Goal: Book appointment/travel/reservation

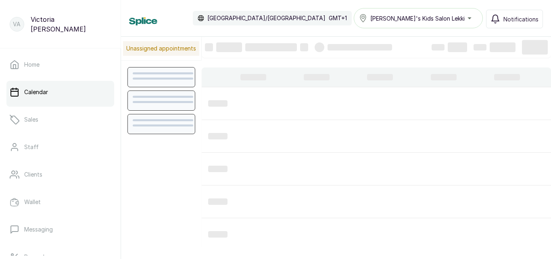
scroll to position [272, 0]
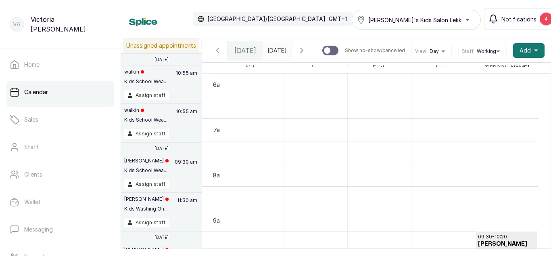
click at [518, 13] on button "Notifications 4" at bounding box center [520, 19] width 73 height 22
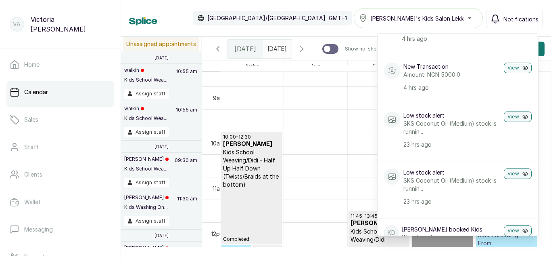
scroll to position [0, 0]
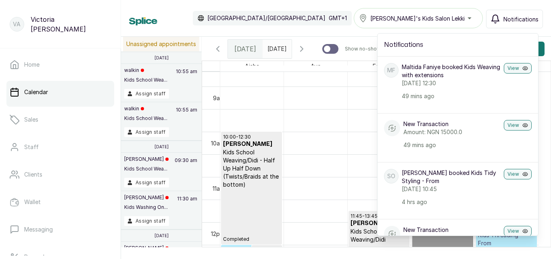
click at [524, 11] on button "Notifications" at bounding box center [514, 19] width 57 height 19
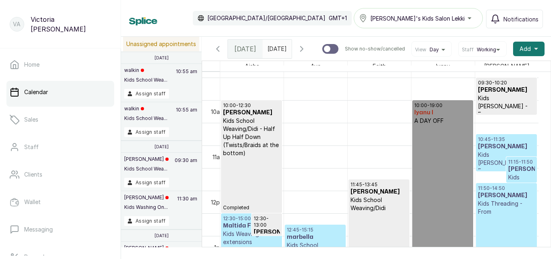
scroll to position [419, 0]
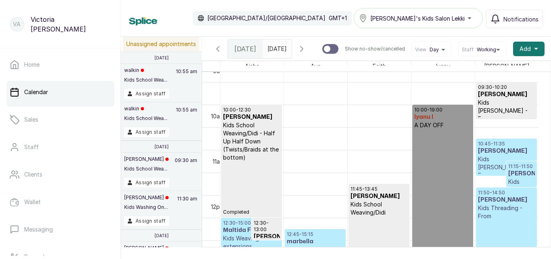
click at [503, 155] on h3 "[PERSON_NAME]" at bounding box center [506, 151] width 57 height 8
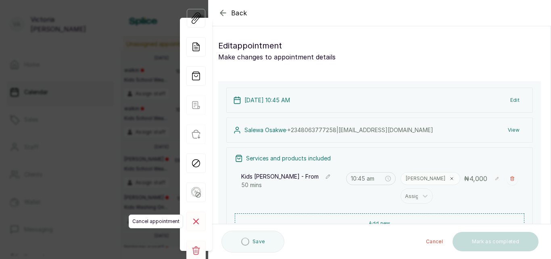
click at [200, 222] on rect at bounding box center [195, 221] width 19 height 19
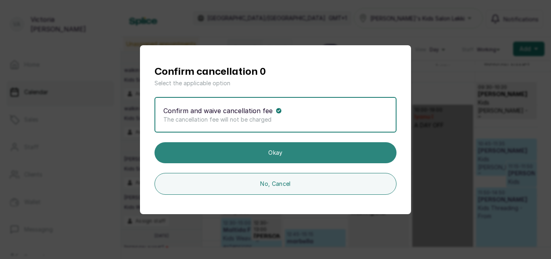
click at [272, 152] on button "Okay" at bounding box center [276, 152] width 242 height 21
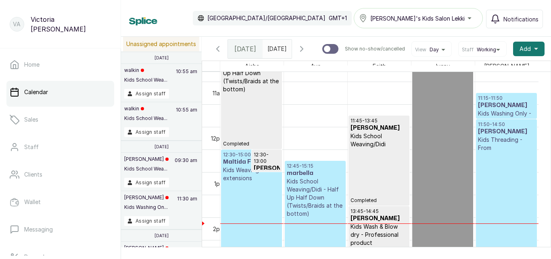
scroll to position [519, 0]
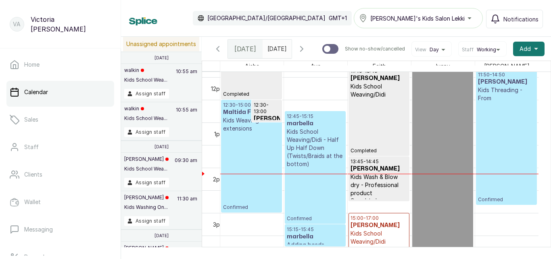
click at [503, 189] on div "11:50 - 14:50 [PERSON_NAME] Kids Threading - From Confirmed" at bounding box center [506, 136] width 57 height 131
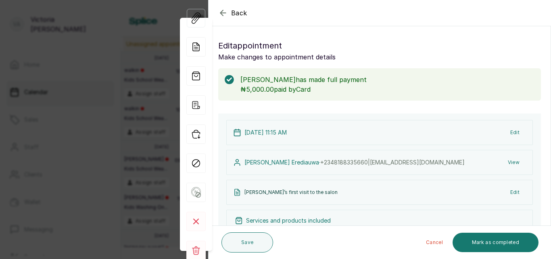
type input "11:15 am"
click at [222, 11] on icon "button" at bounding box center [222, 12] width 5 height 5
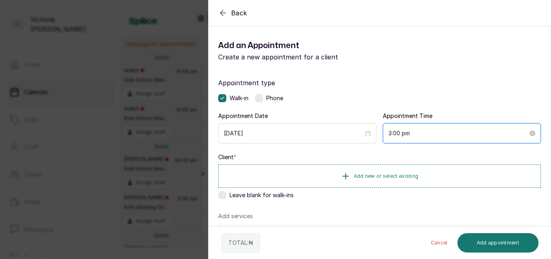
click at [394, 132] on input "3:00 pm" at bounding box center [459, 133] width 140 height 9
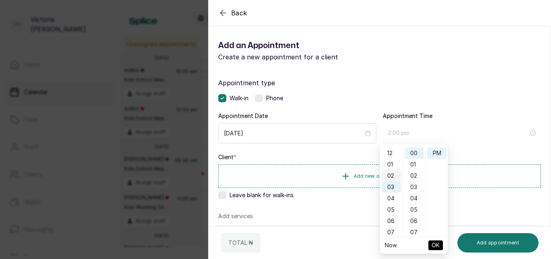
click at [391, 175] on div "02" at bounding box center [391, 175] width 19 height 11
type input "2:00 pm"
click at [435, 243] on span "OK" at bounding box center [436, 244] width 8 height 15
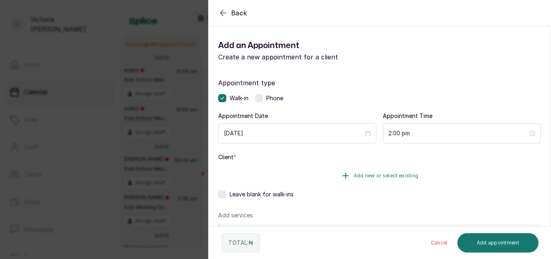
click at [367, 176] on span "Add new or select existing" at bounding box center [386, 175] width 65 height 6
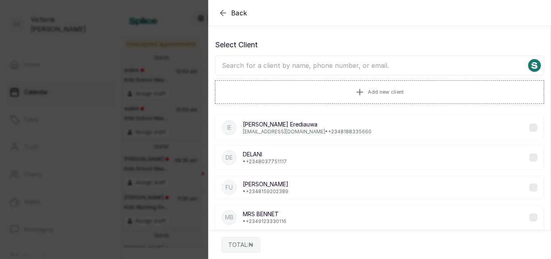
click at [322, 65] on input "text" at bounding box center [379, 65] width 329 height 20
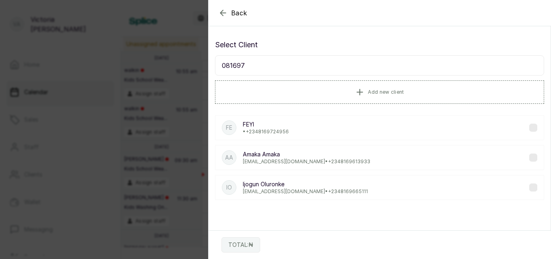
type input "0816972"
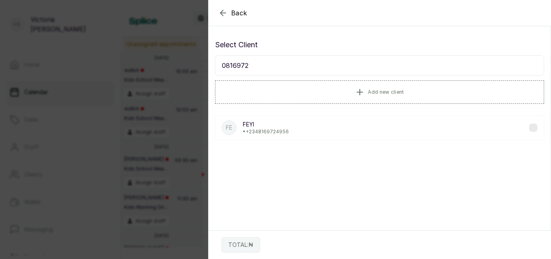
click at [342, 130] on div "FE FEYI • [PHONE_NUMBER]" at bounding box center [379, 127] width 329 height 25
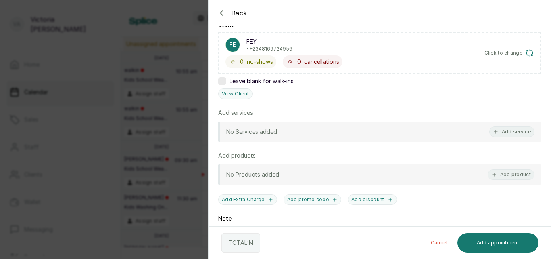
scroll to position [147, 0]
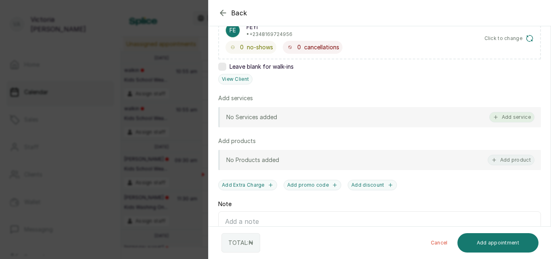
click at [509, 114] on button "Add service" at bounding box center [512, 117] width 45 height 10
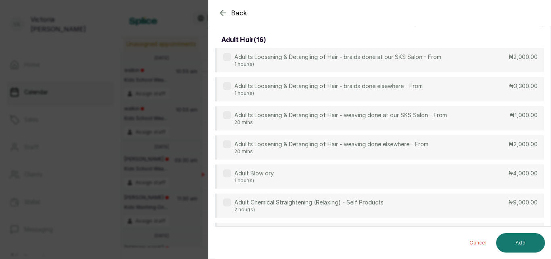
scroll to position [0, 0]
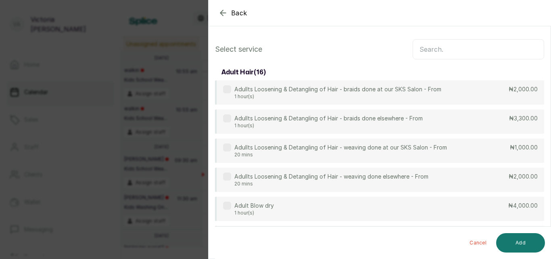
click at [452, 50] on input "text" at bounding box center [479, 49] width 132 height 20
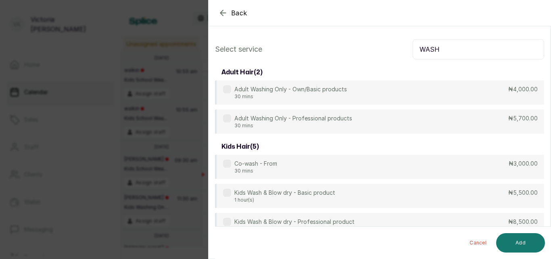
scroll to position [75, 0]
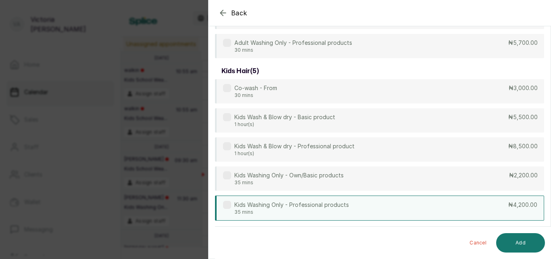
click at [224, 207] on label at bounding box center [227, 205] width 8 height 8
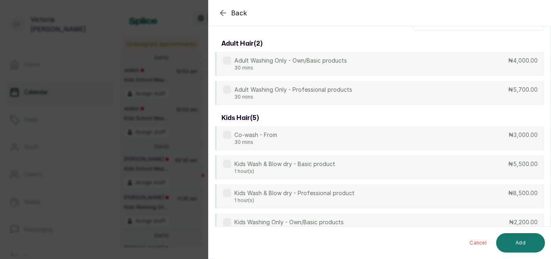
scroll to position [0, 0]
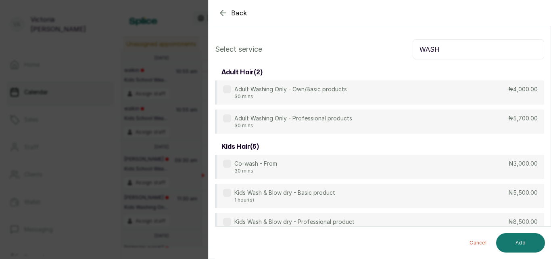
click at [442, 51] on input "WASH" at bounding box center [479, 49] width 132 height 20
type input "W"
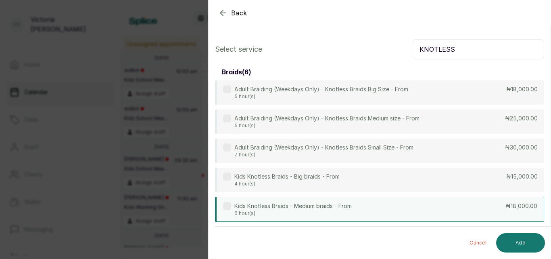
type input "KNOTLESS"
click at [232, 207] on div "Kids Knotless Braids - Medium braids - From 6 hour(s)" at bounding box center [287, 209] width 129 height 15
click at [518, 239] on button "Add" at bounding box center [521, 242] width 49 height 19
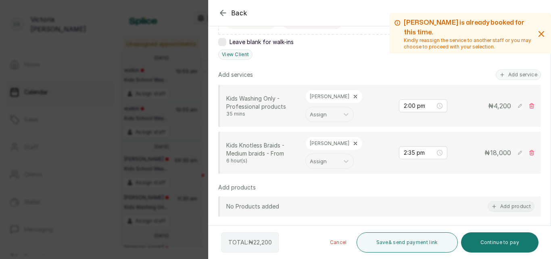
scroll to position [174, 0]
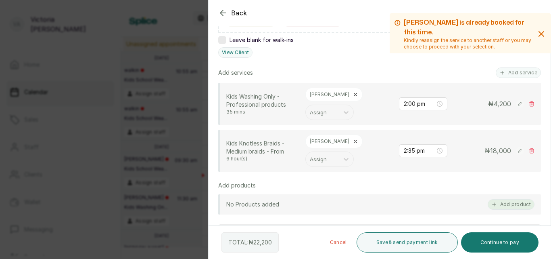
click at [503, 205] on button "Add product" at bounding box center [511, 204] width 47 height 10
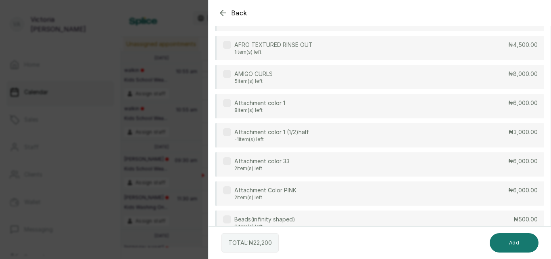
scroll to position [0, 0]
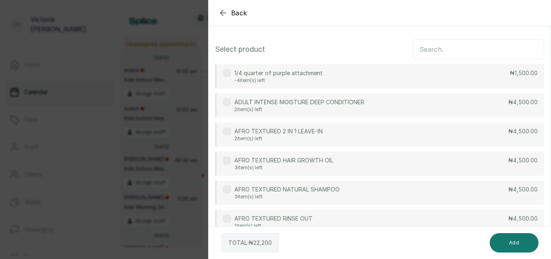
click at [457, 47] on input "text" at bounding box center [479, 49] width 132 height 20
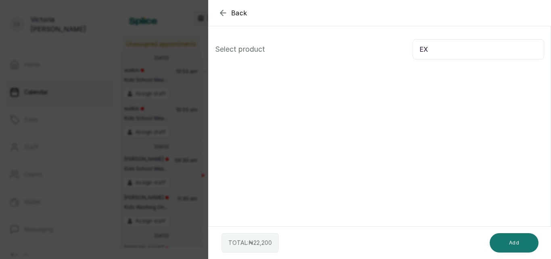
type input "E"
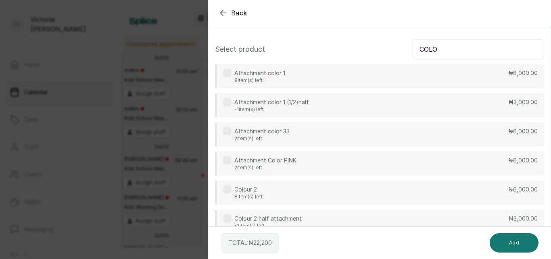
type input "COLO"
click at [227, 188] on label at bounding box center [227, 189] width 8 height 8
click at [511, 247] on button "Add" at bounding box center [514, 242] width 49 height 19
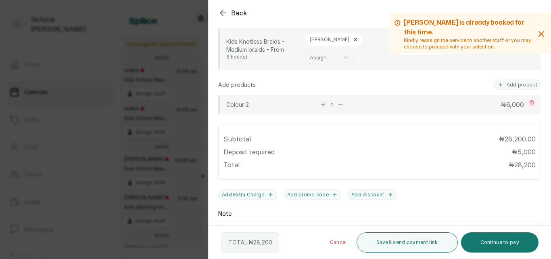
scroll to position [273, 0]
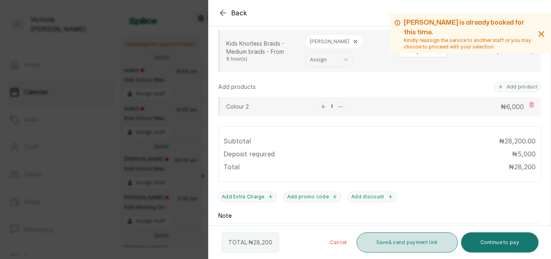
click at [452, 238] on button "Save & send payment link" at bounding box center [407, 242] width 101 height 20
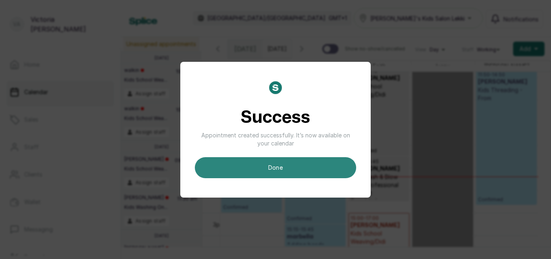
click at [332, 170] on button "done" at bounding box center [275, 167] width 161 height 21
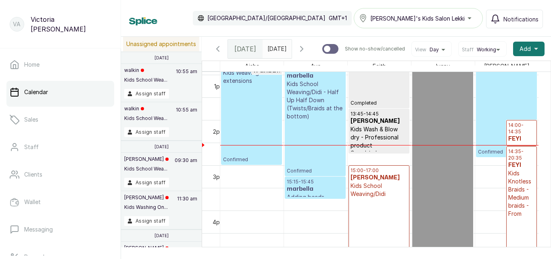
scroll to position [599, 0]
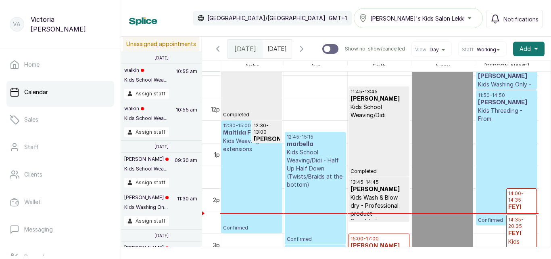
click at [511, 146] on div "11:50 - 14:50 [PERSON_NAME] Kids Threading - From Confirmed" at bounding box center [506, 157] width 57 height 131
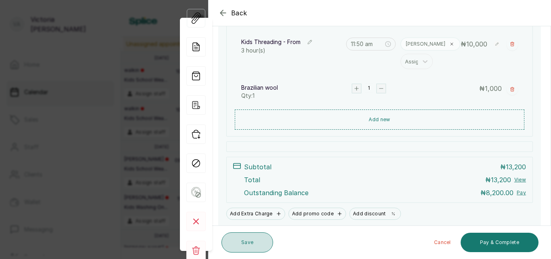
click at [249, 240] on button "Save" at bounding box center [248, 242] width 52 height 20
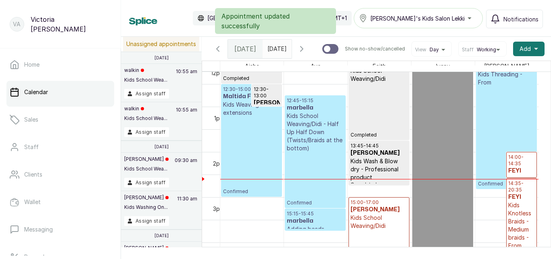
scroll to position [555, 0]
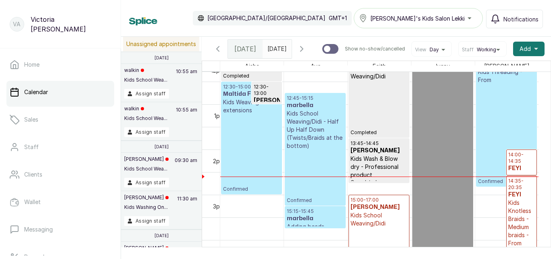
click at [244, 139] on div "12:30 - 15:00 Maltida Faniye Kids Weaving with extensions Confirmed" at bounding box center [251, 138] width 57 height 109
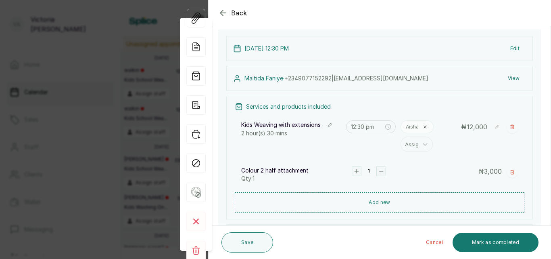
scroll to position [156, 0]
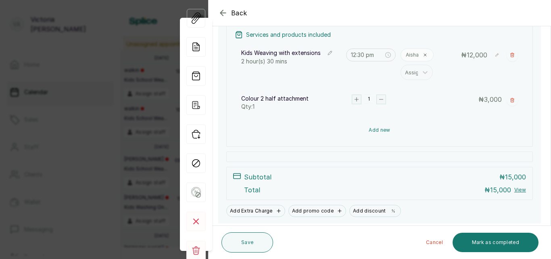
click at [379, 130] on button "Add new" at bounding box center [380, 129] width 290 height 19
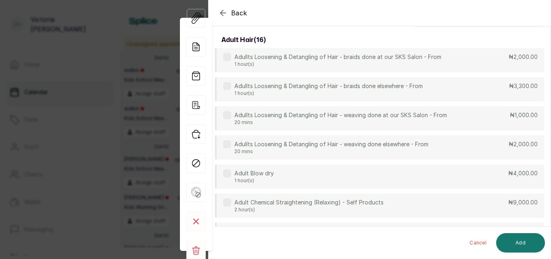
scroll to position [0, 0]
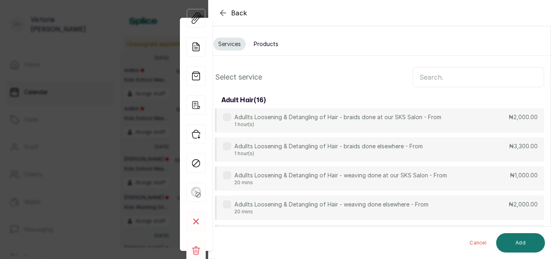
click at [440, 70] on input "text" at bounding box center [479, 77] width 132 height 20
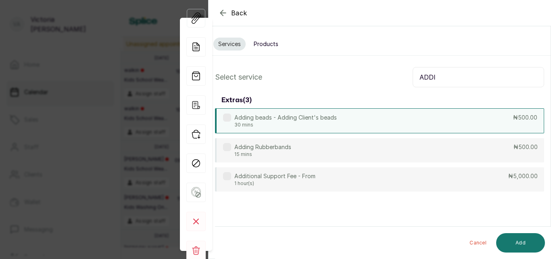
type input "ADDI"
click at [253, 124] on p "30 mins" at bounding box center [286, 125] width 103 height 6
click at [507, 235] on button "Add" at bounding box center [521, 242] width 49 height 19
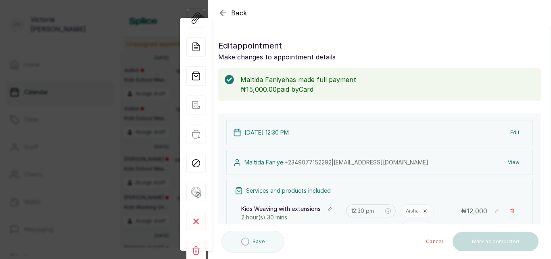
type input "3:00 pm"
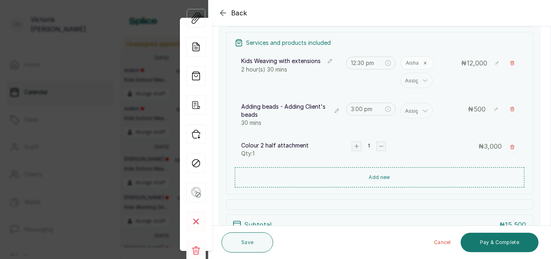
scroll to position [163, 0]
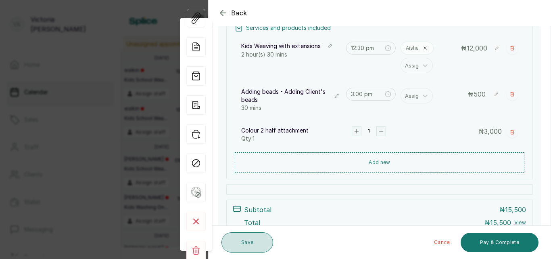
click at [252, 249] on button "Save" at bounding box center [248, 242] width 52 height 20
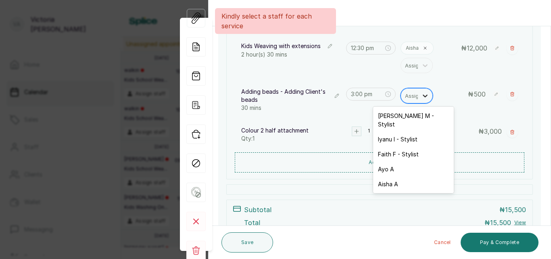
click at [421, 95] on icon at bounding box center [425, 96] width 8 height 8
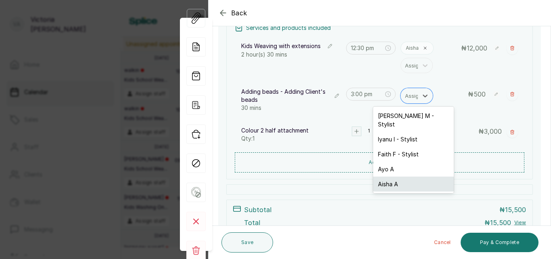
click at [402, 176] on div "Aisha A" at bounding box center [413, 183] width 81 height 15
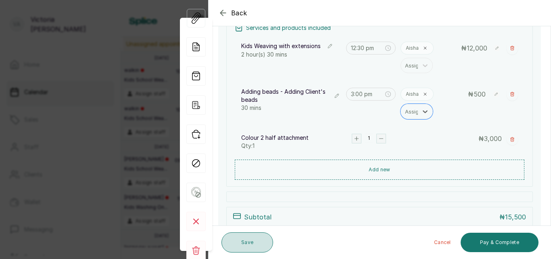
click at [252, 241] on button "Save" at bounding box center [248, 242] width 52 height 20
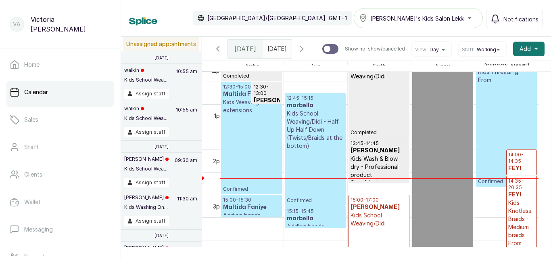
type input "dd/MM/yyyy"
click at [276, 48] on input "dd/MM/yyyy" at bounding box center [269, 47] width 13 height 14
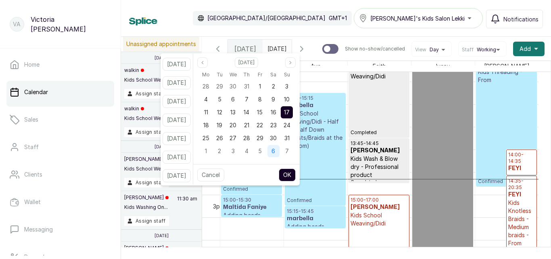
click at [275, 149] on span "6" at bounding box center [274, 150] width 4 height 7
click at [275, 84] on span "6" at bounding box center [274, 86] width 4 height 7
click at [296, 174] on button "OK" at bounding box center [287, 174] width 17 height 13
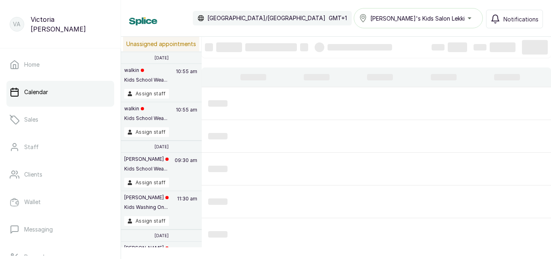
type input "[DATE]"
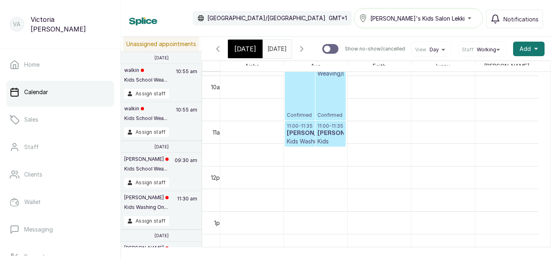
scroll to position [428, 0]
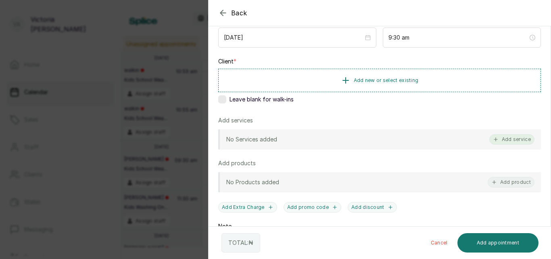
click at [505, 138] on button "Add service" at bounding box center [512, 139] width 45 height 10
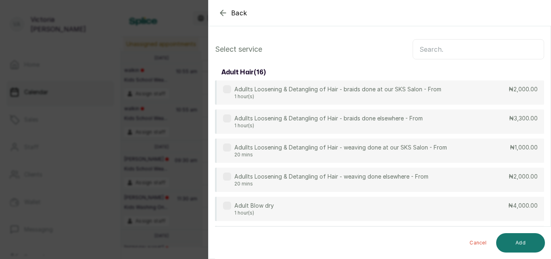
click at [450, 49] on input "text" at bounding box center [479, 49] width 132 height 20
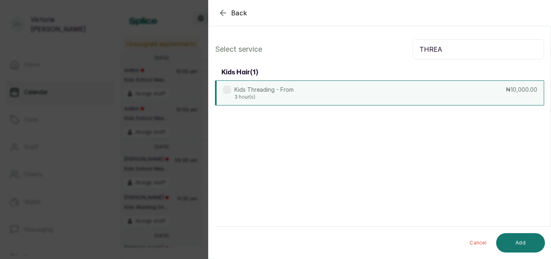
type input "THREA"
click at [230, 90] on label at bounding box center [227, 90] width 8 height 8
click at [518, 242] on button "Add" at bounding box center [521, 242] width 49 height 19
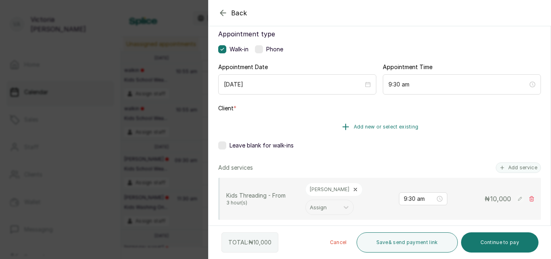
click at [404, 124] on span "Add new or select existing" at bounding box center [386, 127] width 65 height 6
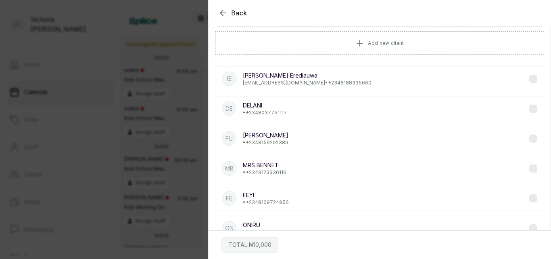
click at [338, 82] on p "[EMAIL_ADDRESS][DOMAIN_NAME] • [PHONE_NUMBER]" at bounding box center [307, 83] width 129 height 6
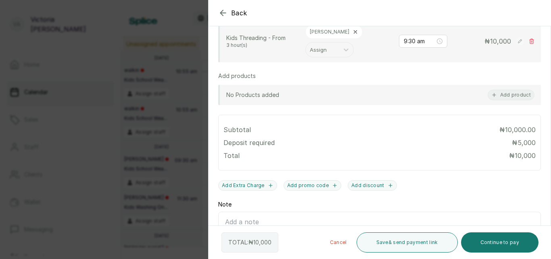
scroll to position [237, 0]
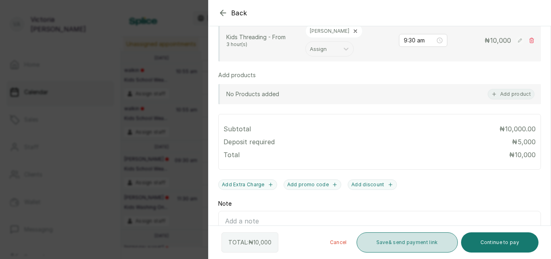
click at [415, 242] on button "Save & send payment link" at bounding box center [407, 242] width 101 height 20
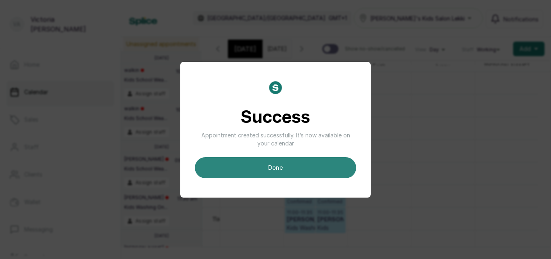
scroll to position [0, 0]
click at [280, 170] on button "done" at bounding box center [275, 167] width 161 height 21
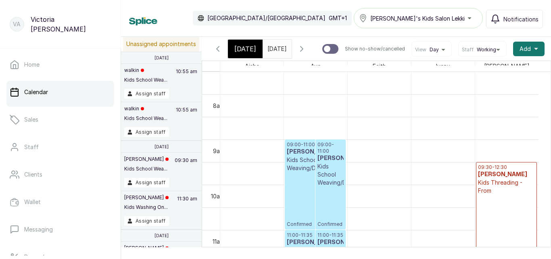
scroll to position [369, 0]
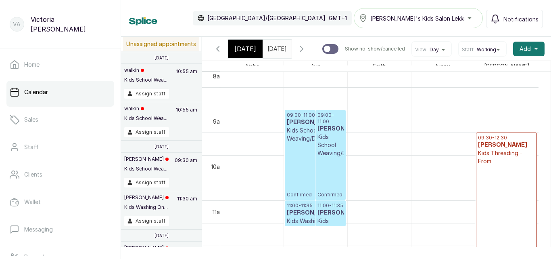
click at [247, 50] on span "[DATE]" at bounding box center [246, 49] width 22 height 10
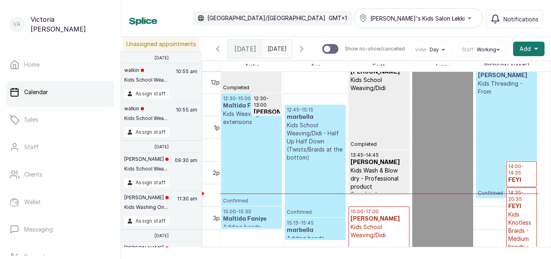
scroll to position [507, 0]
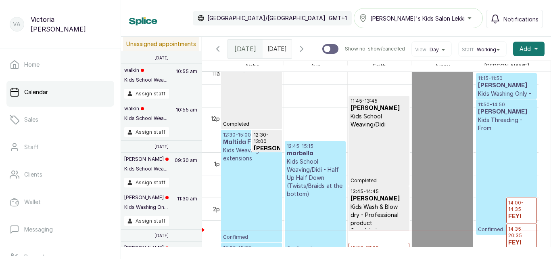
click at [510, 143] on div "11:50 - 14:50 [PERSON_NAME] Kids Threading - From Confirmed" at bounding box center [506, 166] width 57 height 131
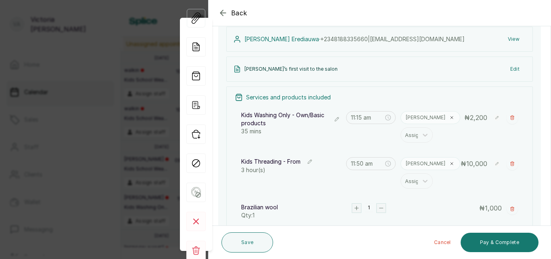
scroll to position [199, 0]
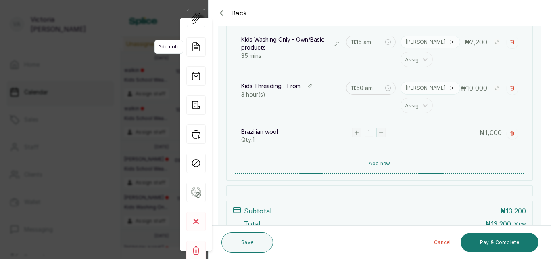
click at [198, 47] on icon at bounding box center [197, 46] width 5 height 6
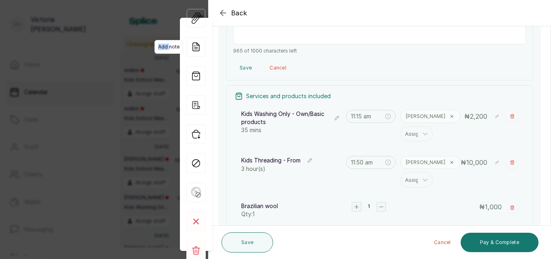
click at [198, 47] on icon at bounding box center [197, 46] width 5 height 6
click at [430, 34] on div at bounding box center [470, 33] width 161 height 40
click at [256, 43] on textarea "[PERSON_NAME]’s first visit to the salon" at bounding box center [379, 21] width 293 height 47
click at [260, 34] on textarea "[PERSON_NAME]’s first visit to the salon" at bounding box center [379, 21] width 293 height 47
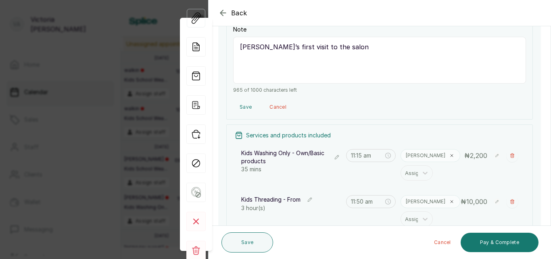
scroll to position [157, 0]
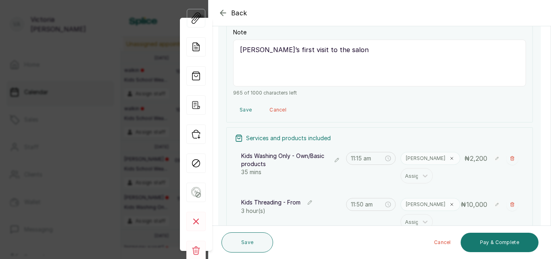
click at [246, 64] on textarea "[PERSON_NAME]’s first visit to the salon" at bounding box center [379, 63] width 293 height 47
type textarea "ddler’s first visit to the salon"
click at [224, 12] on icon "button" at bounding box center [223, 13] width 10 height 10
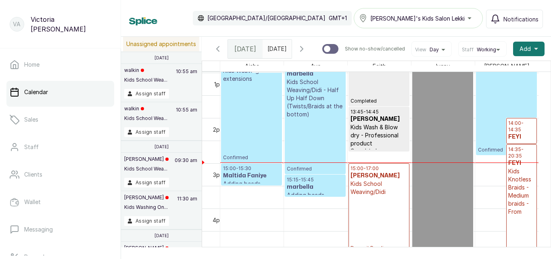
scroll to position [666, 0]
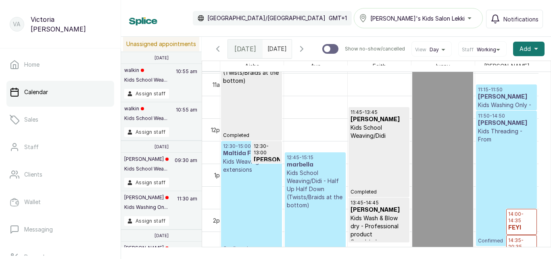
click at [316, 169] on h3 "marbella" at bounding box center [315, 165] width 57 height 8
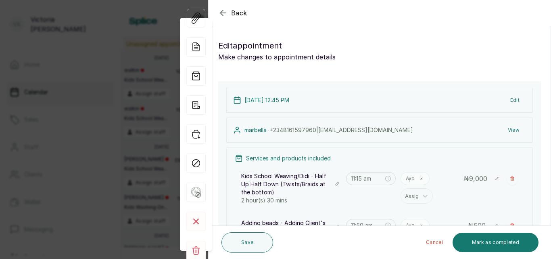
type input "12:45 pm"
type input "3:15 pm"
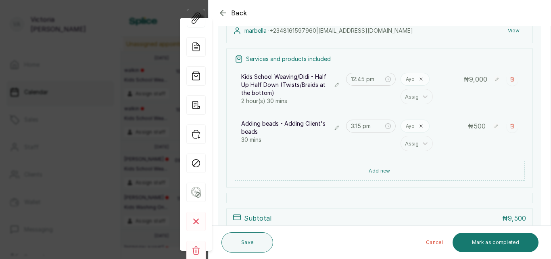
scroll to position [134, 0]
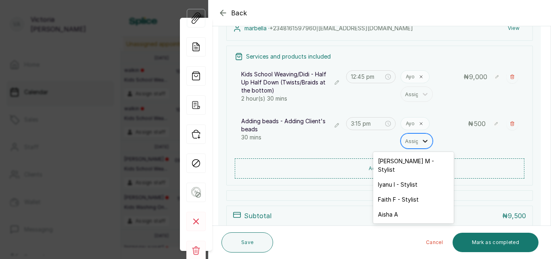
click at [418, 141] on div at bounding box center [425, 141] width 15 height 15
click at [323, 203] on div "[DATE] 12:45 PM Edit marbella · [PHONE_NUMBER] | [EMAIL_ADDRESS][DOMAIN_NAME] V…" at bounding box center [379, 120] width 323 height 283
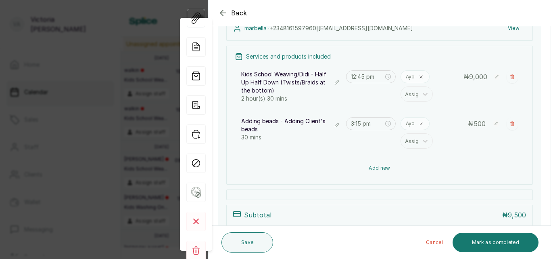
click at [370, 170] on button "Add new" at bounding box center [380, 167] width 290 height 19
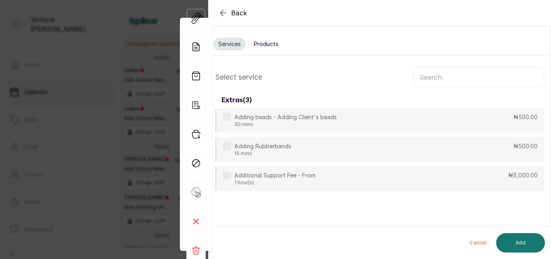
scroll to position [0, 0]
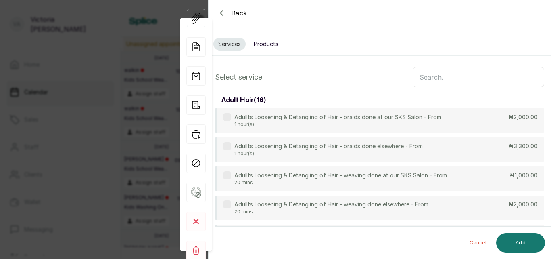
click at [268, 44] on button "Products" at bounding box center [266, 44] width 34 height 13
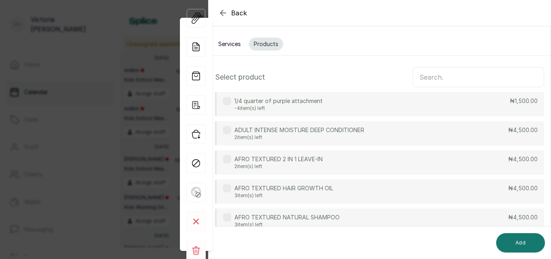
click at [448, 74] on input "text" at bounding box center [479, 77] width 132 height 20
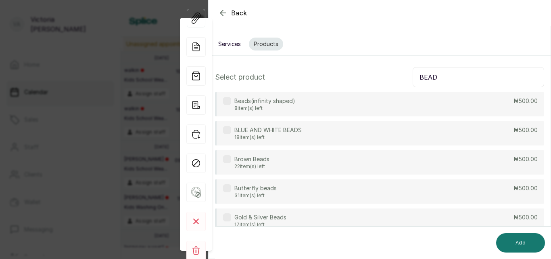
type input "BEAD"
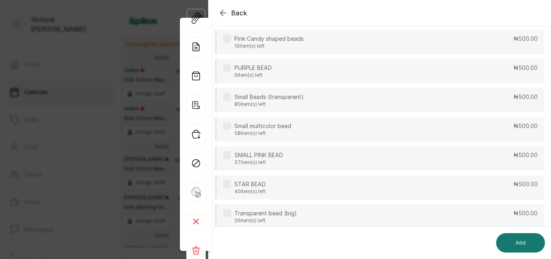
scroll to position [330, 0]
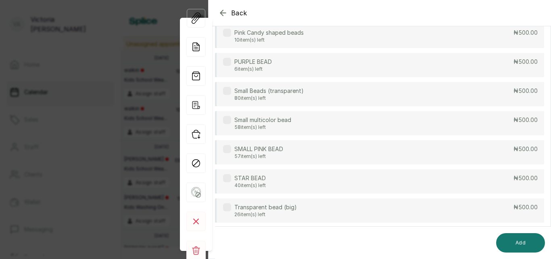
click at [224, 148] on label at bounding box center [227, 149] width 8 height 8
click at [518, 246] on button "Add" at bounding box center [521, 242] width 49 height 19
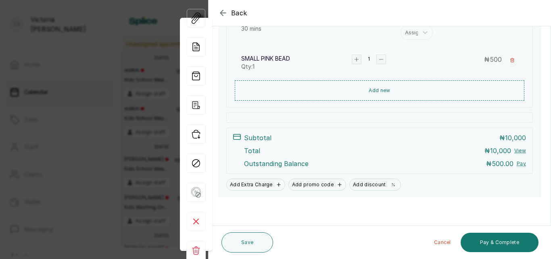
scroll to position [243, 0]
click at [353, 57] on rect "button" at bounding box center [357, 59] width 9 height 9
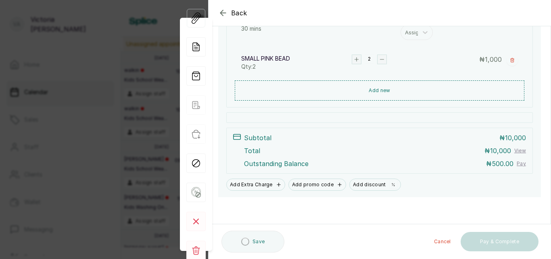
click at [353, 57] on rect "button" at bounding box center [357, 59] width 9 height 9
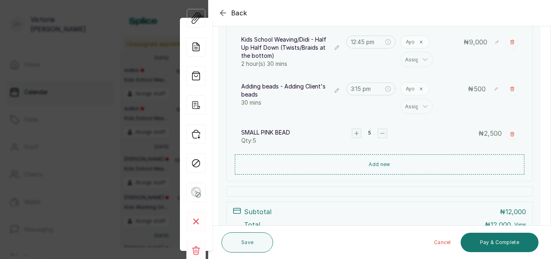
scroll to position [174, 0]
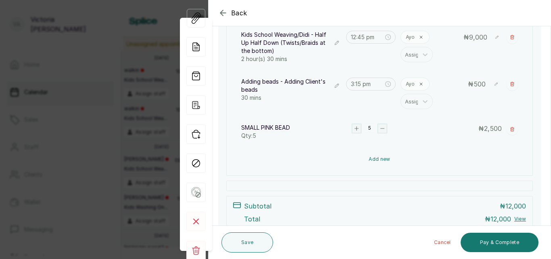
click at [375, 158] on button "Add new" at bounding box center [380, 158] width 290 height 19
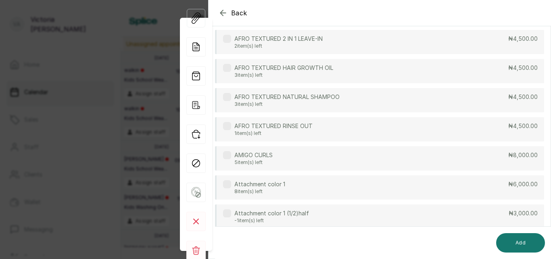
scroll to position [0, 0]
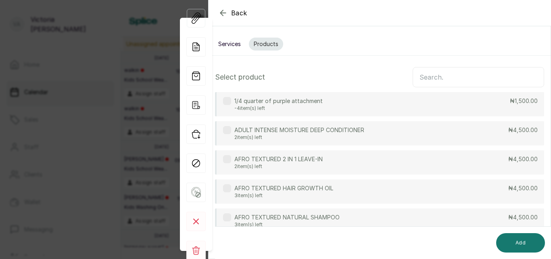
click at [427, 69] on input "text" at bounding box center [479, 77] width 132 height 20
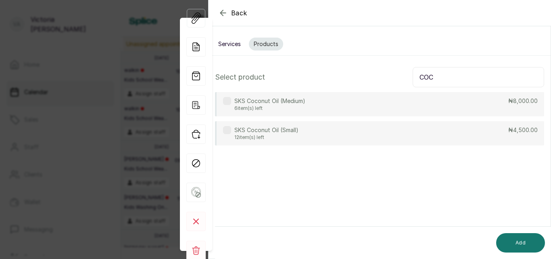
type input "COC"
click at [230, 129] on label at bounding box center [227, 130] width 8 height 8
click at [534, 240] on button "Add" at bounding box center [521, 242] width 49 height 19
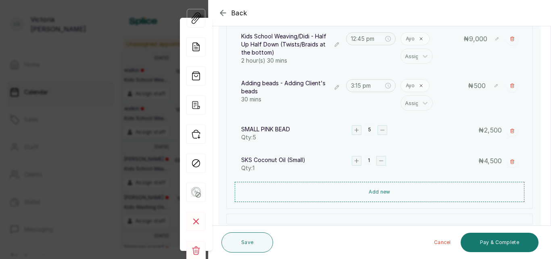
scroll to position [173, 0]
click at [254, 243] on button "Save" at bounding box center [248, 242] width 52 height 20
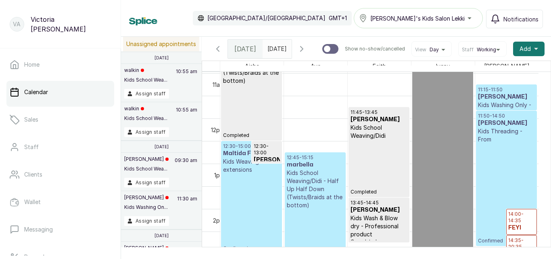
click at [515, 172] on div "11:50 - 14:50 [PERSON_NAME] Kids Threading - From Confirmed" at bounding box center [506, 178] width 57 height 131
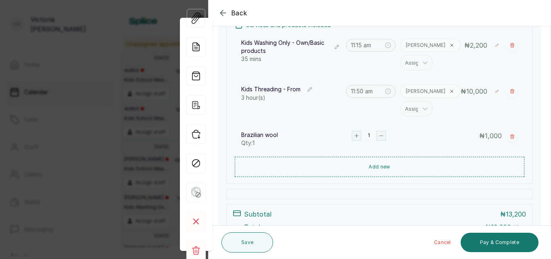
scroll to position [199, 0]
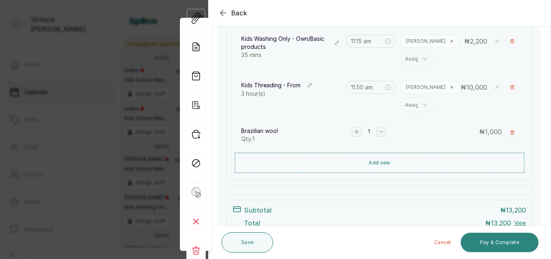
click at [488, 244] on button "Pay & Complete" at bounding box center [500, 242] width 78 height 19
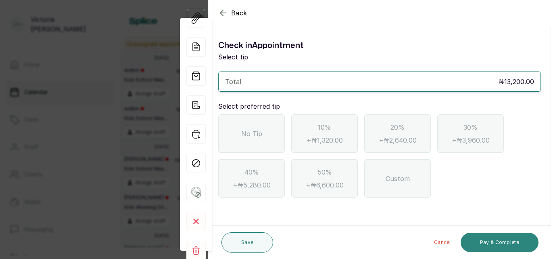
scroll to position [0, 0]
click at [399, 184] on div "Custom" at bounding box center [398, 178] width 67 height 38
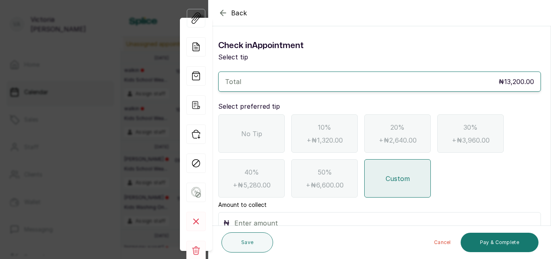
click at [308, 224] on input "text" at bounding box center [386, 222] width 302 height 11
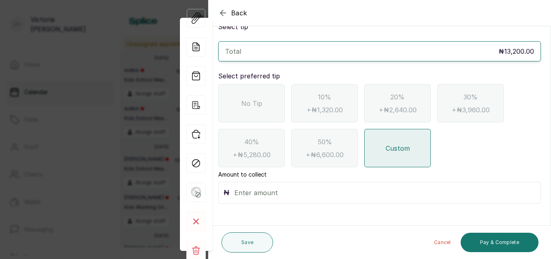
click at [251, 192] on input "text" at bounding box center [386, 192] width 302 height 11
type input "1,000"
click at [486, 242] on button "Pay & Complete" at bounding box center [500, 242] width 78 height 19
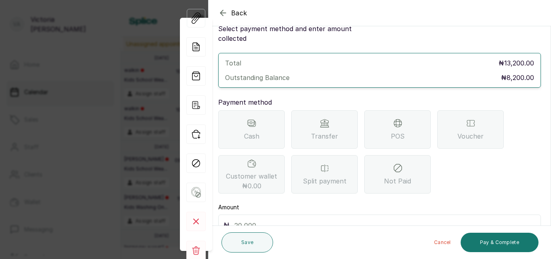
scroll to position [64, 0]
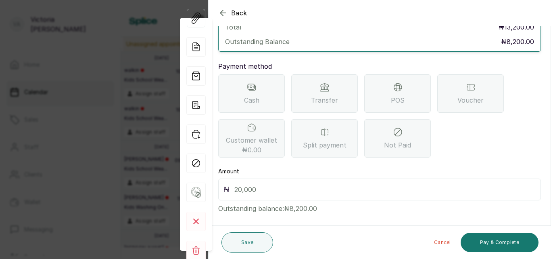
click at [250, 184] on input "text" at bounding box center [386, 189] width 302 height 11
type input "13,200"
click at [499, 245] on button "Pay & Complete" at bounding box center [500, 242] width 78 height 19
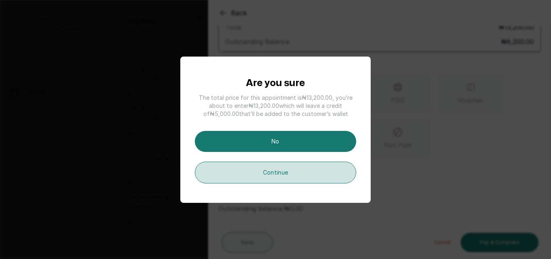
click at [292, 170] on button "Continue" at bounding box center [275, 172] width 161 height 22
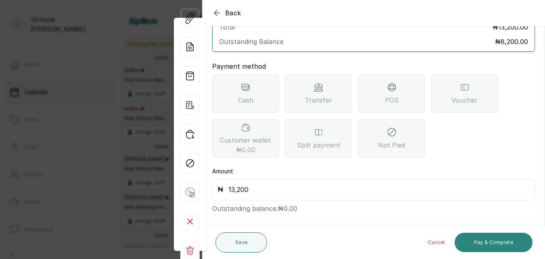
click at [482, 239] on button "Pay & Complete" at bounding box center [494, 242] width 78 height 19
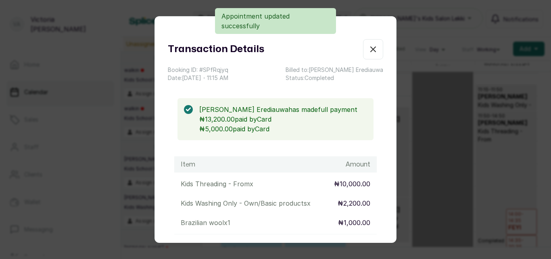
click at [371, 49] on icon "button" at bounding box center [373, 49] width 5 height 5
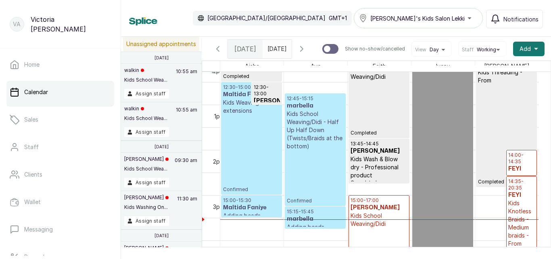
scroll to position [566, 0]
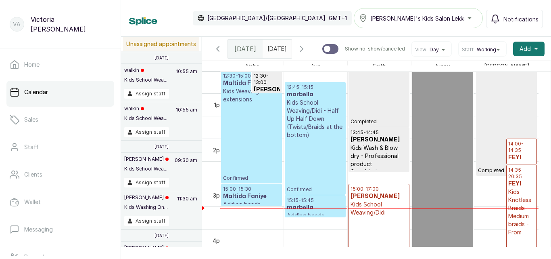
click at [519, 186] on h3 "FEYI" at bounding box center [522, 184] width 27 height 8
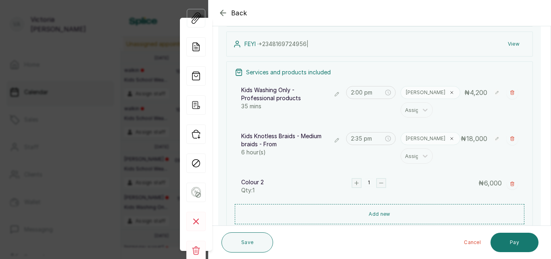
scroll to position [83, 0]
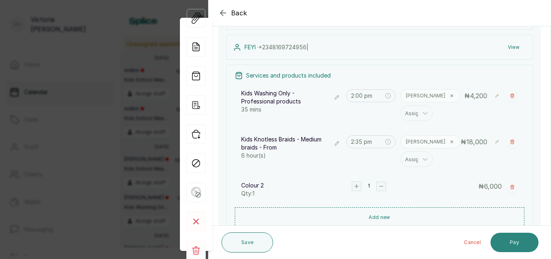
click at [510, 239] on button "Pay" at bounding box center [515, 242] width 48 height 19
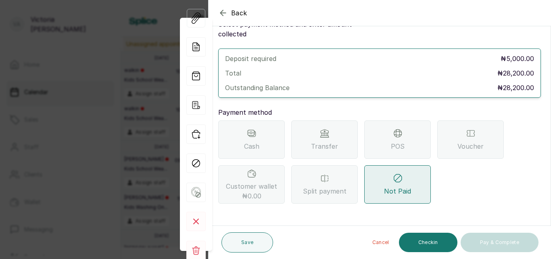
scroll to position [23, 0]
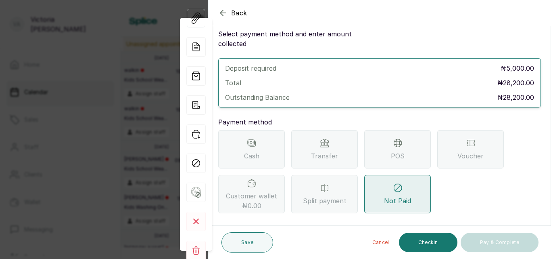
click at [331, 135] on div "Transfer" at bounding box center [324, 149] width 67 height 38
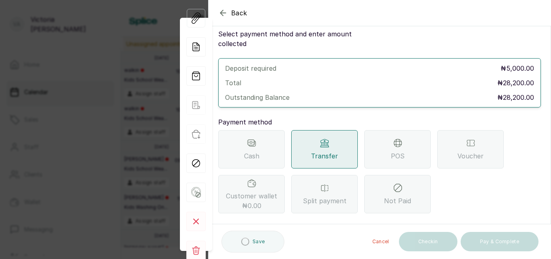
scroll to position [83, 0]
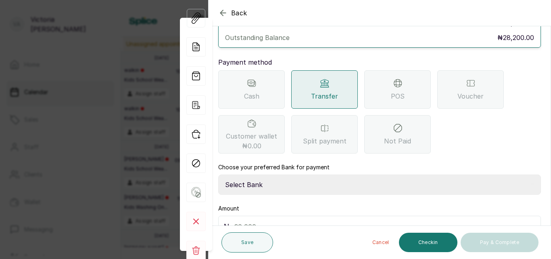
click at [268, 174] on select "Select Bank CANARY YELLOW Moniepoint MFB CANARY YELLOW Sparkle Microfinance Bank" at bounding box center [379, 184] width 323 height 20
select select "a0df1ee2-db04-4e2a-8640-932656be21d6"
click at [218, 174] on select "Select Bank CANARY YELLOW Moniepoint MFB CANARY YELLOW Sparkle Microfinance Bank" at bounding box center [379, 184] width 323 height 20
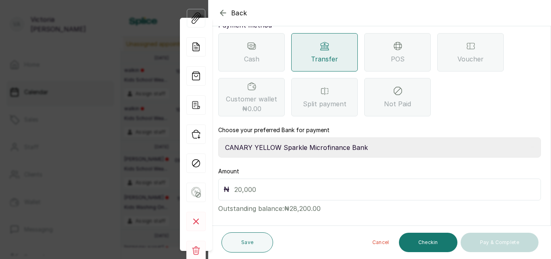
click at [274, 178] on div "₦" at bounding box center [379, 189] width 323 height 22
click at [255, 184] on input "text" at bounding box center [386, 189] width 302 height 11
click at [224, 9] on icon "button" at bounding box center [223, 13] width 10 height 10
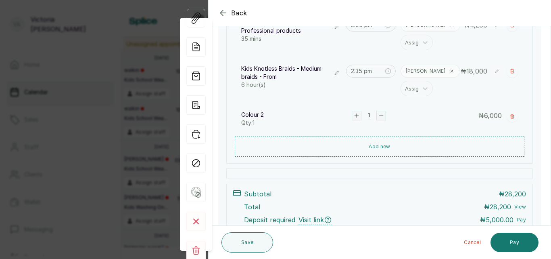
scroll to position [172, 0]
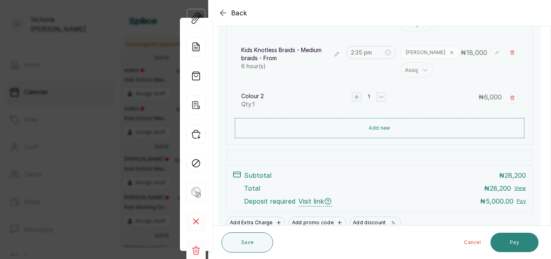
click at [508, 241] on button "Pay" at bounding box center [515, 242] width 48 height 19
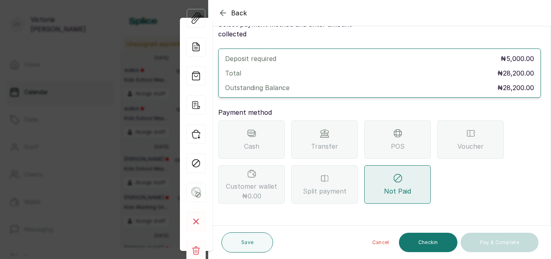
scroll to position [23, 0]
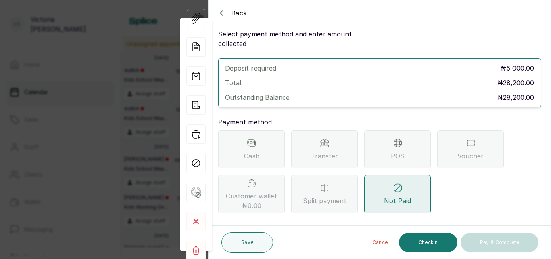
click at [347, 133] on div "Transfer" at bounding box center [324, 149] width 67 height 38
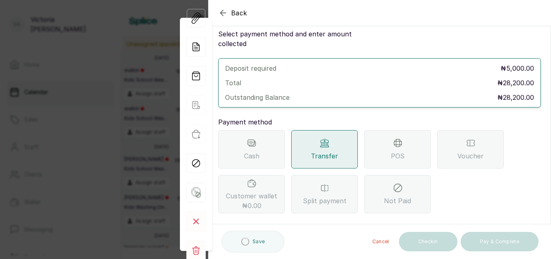
scroll to position [120, 0]
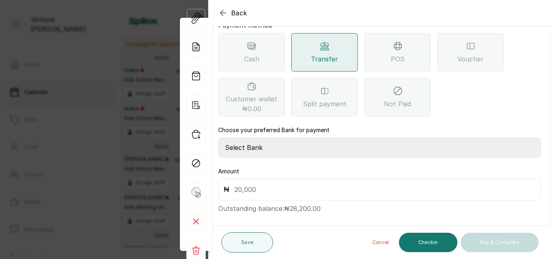
click at [331, 138] on select "Select Bank CANARY YELLOW Moniepoint MFB CANARY YELLOW Sparkle Microfinance Bank" at bounding box center [379, 147] width 323 height 20
select select "a0df1ee2-db04-4e2a-8640-932656be21d6"
click at [218, 137] on select "Select Bank CANARY YELLOW Moniepoint MFB CANARY YELLOW Sparkle Microfinance Bank" at bounding box center [379, 147] width 323 height 20
click at [298, 184] on input "text" at bounding box center [386, 189] width 302 height 11
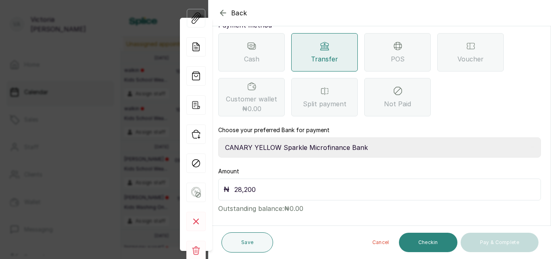
type input "28,200"
click at [439, 243] on button "Checkin" at bounding box center [428, 242] width 59 height 19
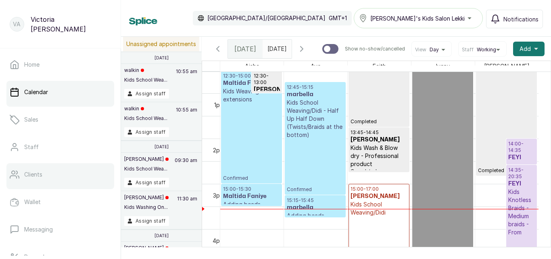
click at [43, 173] on link "Clients" at bounding box center [60, 174] width 108 height 23
